Goal: Find specific page/section: Find specific page/section

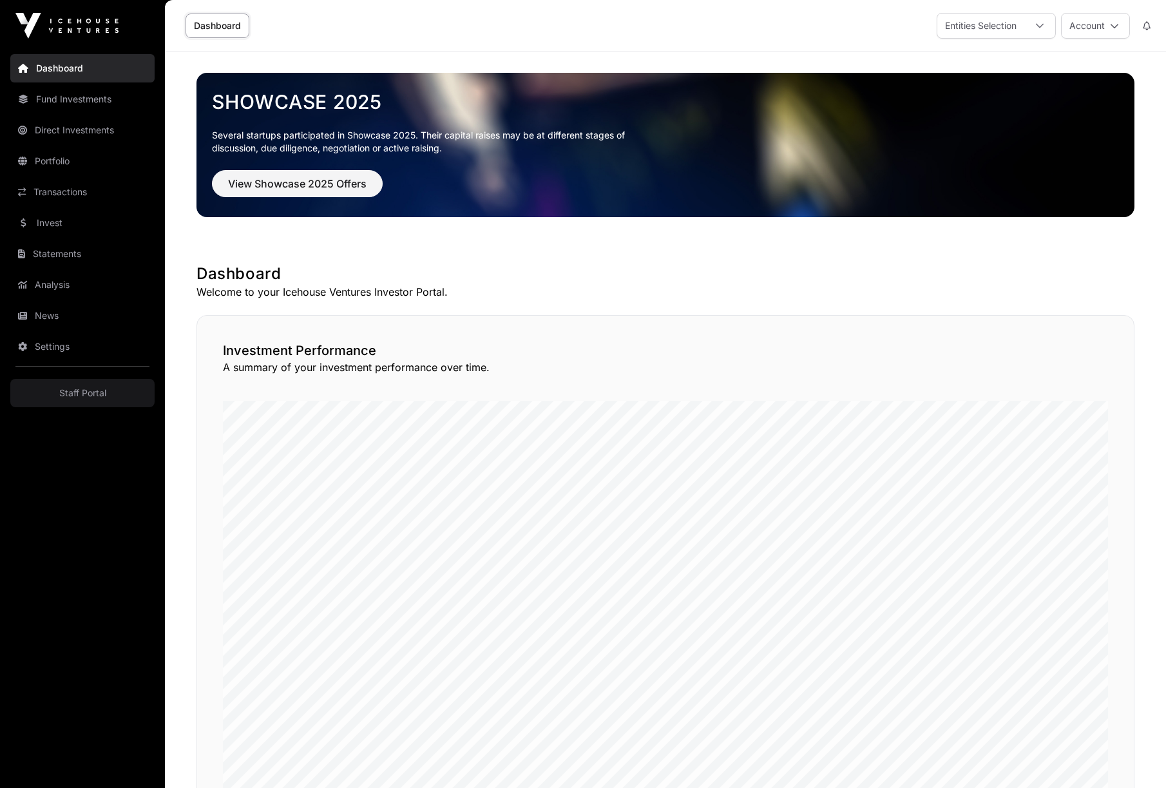
click at [54, 128] on link "Direct Investments" at bounding box center [82, 130] width 144 height 28
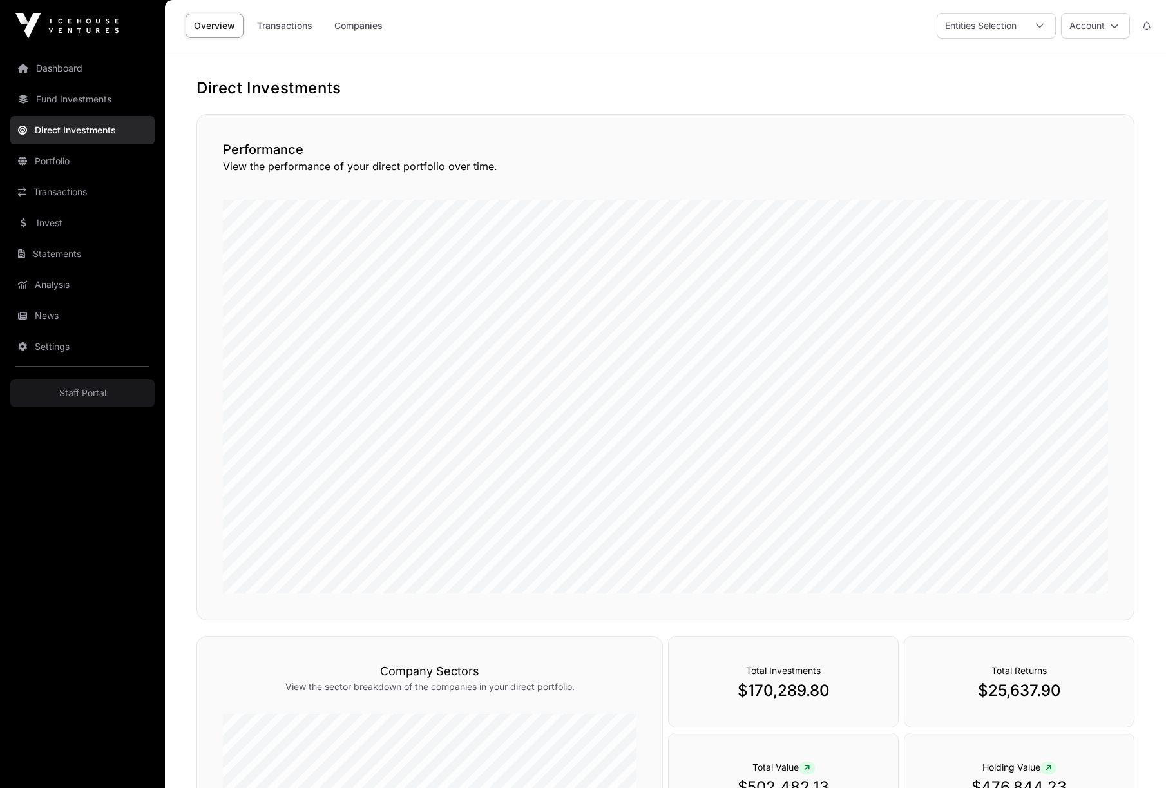
click at [370, 28] on link "Companies" at bounding box center [358, 26] width 65 height 24
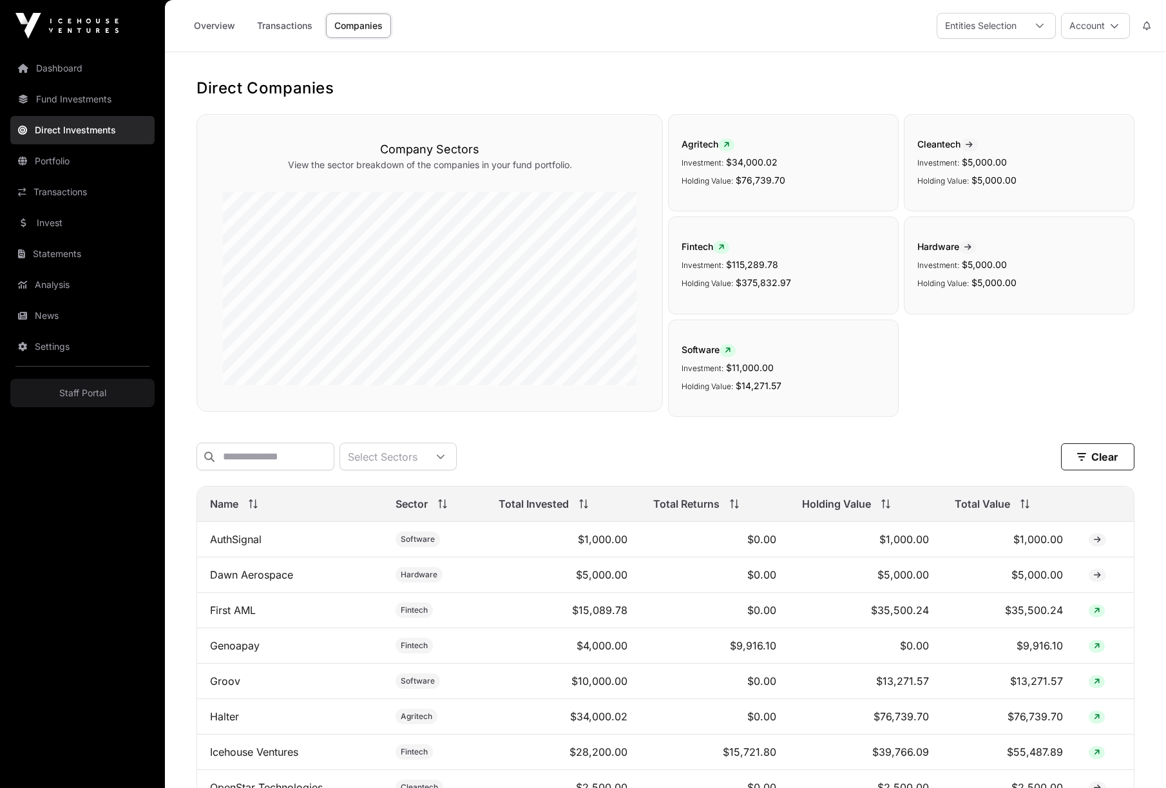
scroll to position [129, 0]
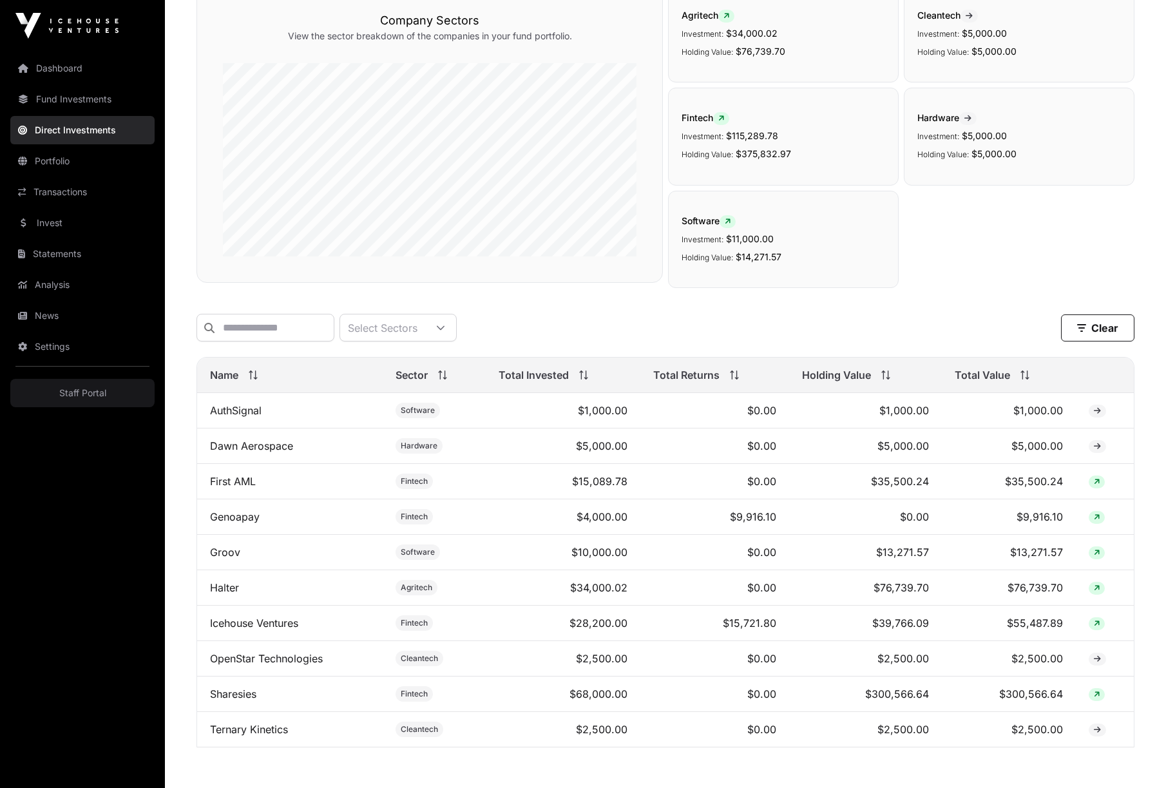
click at [226, 558] on link "Groov" at bounding box center [225, 551] width 30 height 13
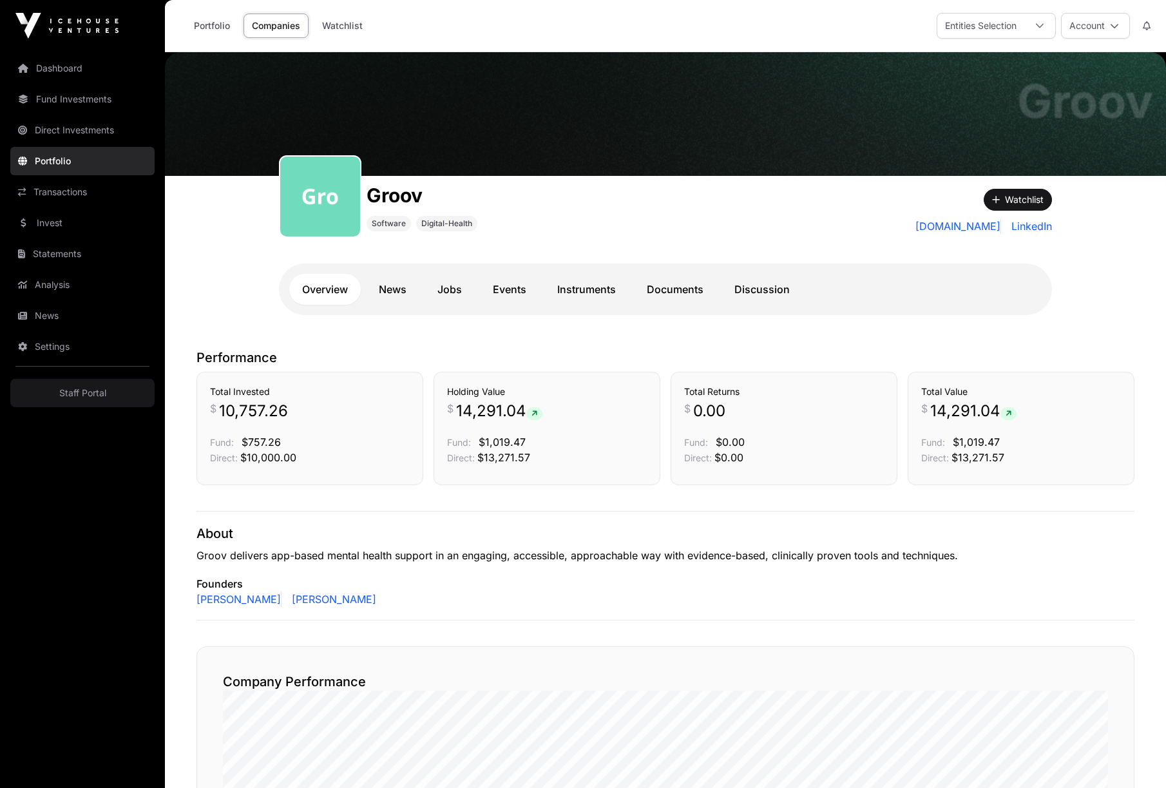
scroll to position [129, 0]
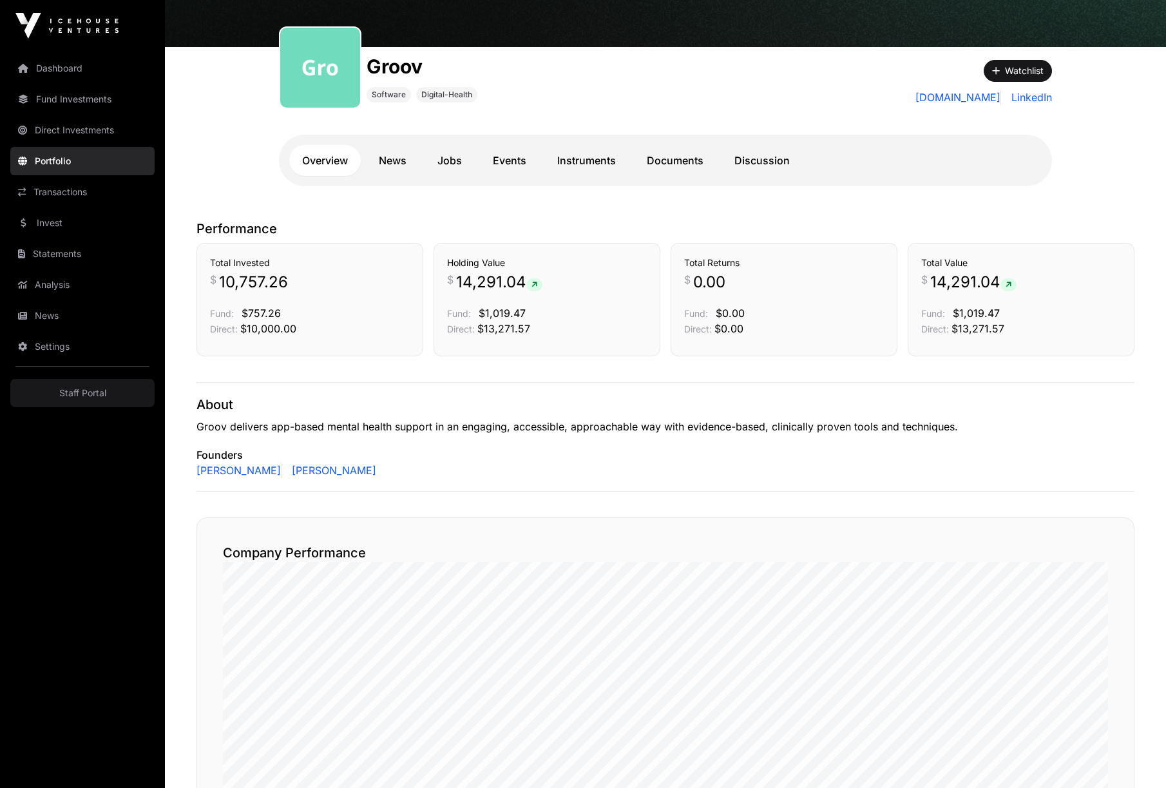
click at [675, 162] on link "Documents" at bounding box center [675, 160] width 82 height 31
